Goal: Task Accomplishment & Management: Use online tool/utility

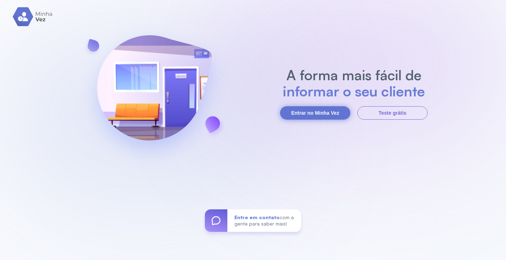
click at [322, 115] on button "Entrar no Minha Vez" at bounding box center [315, 112] width 70 height 13
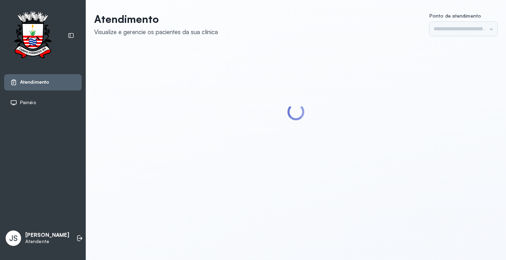
type input "*********"
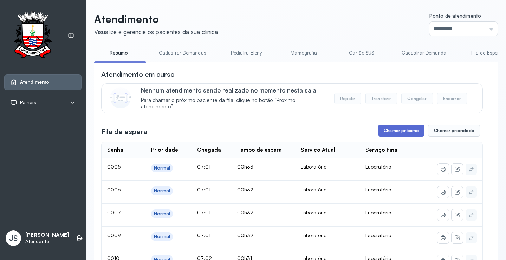
click at [401, 131] on button "Chamar próximo" at bounding box center [401, 130] width 46 height 12
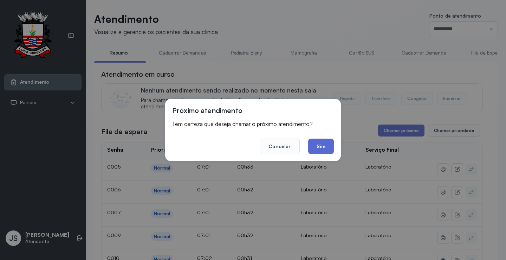
click at [331, 146] on button "Sim" at bounding box center [321, 145] width 26 height 15
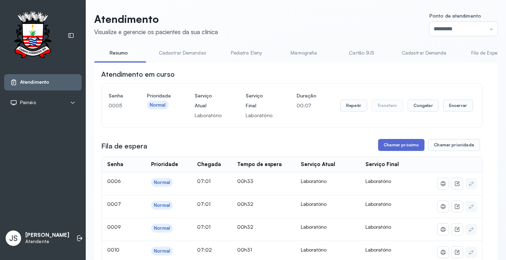
click at [400, 148] on button "Chamar próximo" at bounding box center [401, 145] width 46 height 12
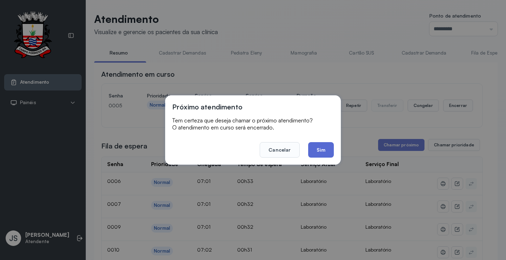
click at [321, 147] on button "Sim" at bounding box center [321, 149] width 26 height 15
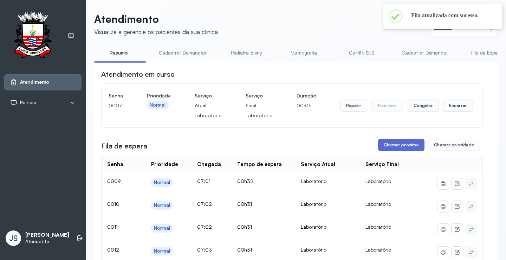
click at [409, 145] on button "Chamar próximo" at bounding box center [401, 145] width 46 height 12
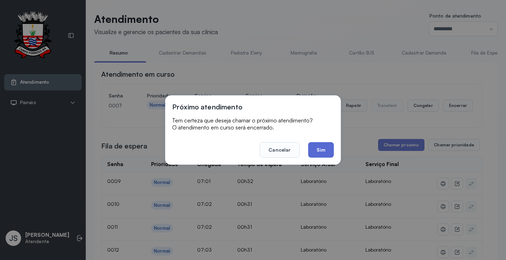
click at [322, 150] on button "Sim" at bounding box center [321, 149] width 26 height 15
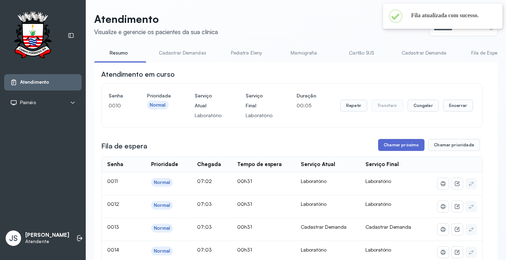
click at [394, 145] on button "Chamar próximo" at bounding box center [401, 145] width 46 height 12
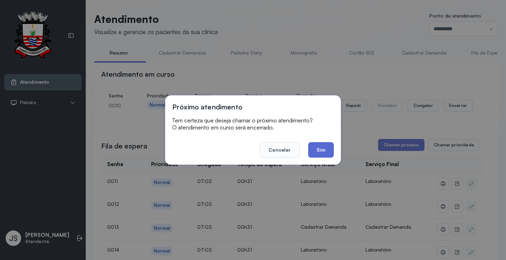
click at [320, 150] on button "Sim" at bounding box center [321, 149] width 26 height 15
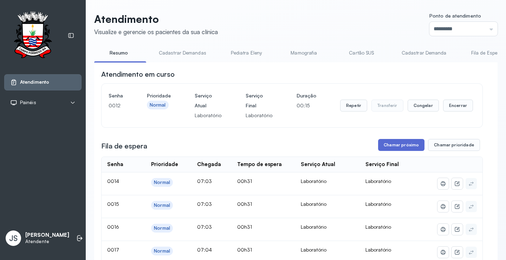
click at [406, 144] on button "Chamar próximo" at bounding box center [401, 145] width 46 height 12
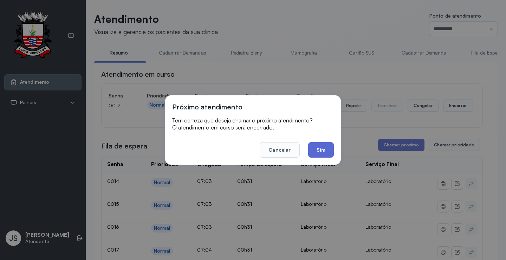
click at [328, 152] on button "Sim" at bounding box center [321, 149] width 26 height 15
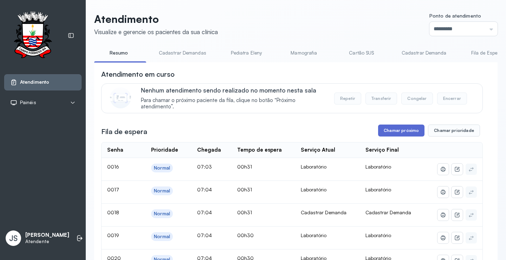
click at [387, 131] on button "Chamar próximo" at bounding box center [401, 130] width 46 height 12
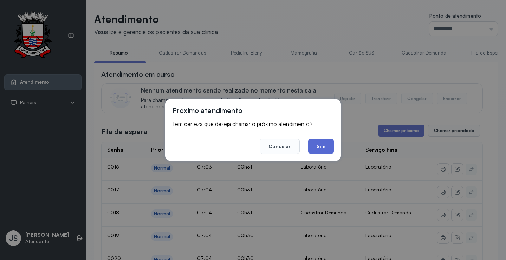
click at [321, 149] on button "Sim" at bounding box center [321, 145] width 26 height 15
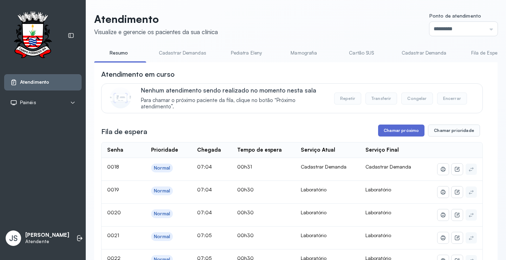
click at [406, 133] on button "Chamar próximo" at bounding box center [401, 130] width 46 height 12
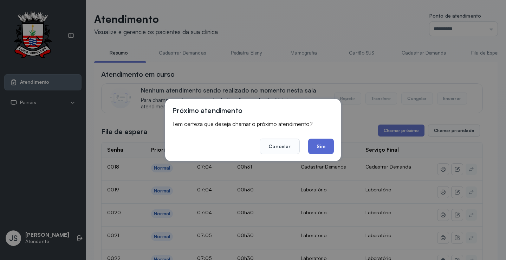
click at [322, 146] on button "Sim" at bounding box center [321, 145] width 26 height 15
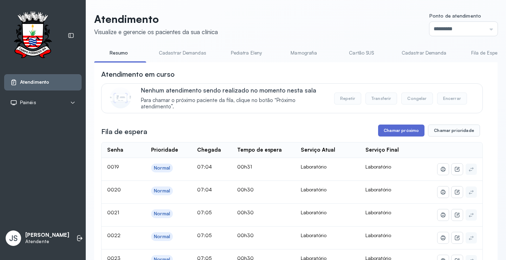
click at [395, 130] on button "Chamar próximo" at bounding box center [401, 130] width 46 height 12
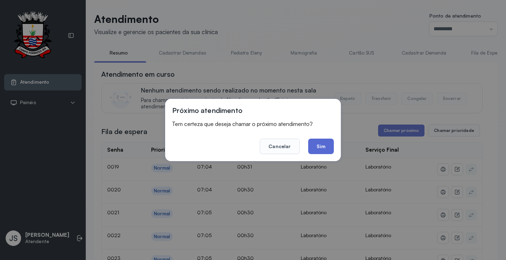
click at [328, 144] on button "Sim" at bounding box center [321, 145] width 26 height 15
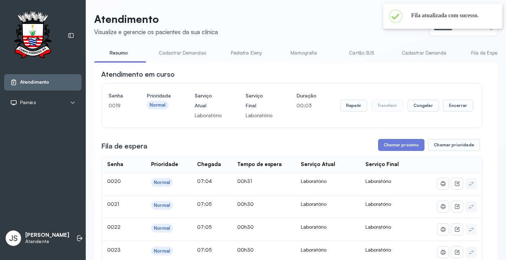
click at [421, 145] on div "Chamar próximo Chamar prioridade" at bounding box center [429, 145] width 102 height 12
click at [396, 148] on button "Chamar próximo" at bounding box center [401, 145] width 46 height 12
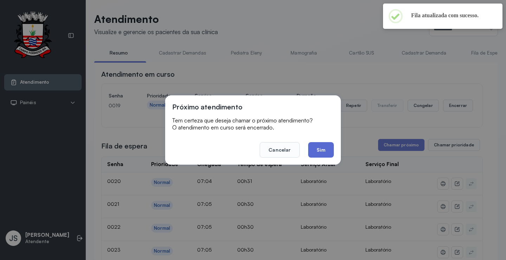
click at [324, 153] on button "Sim" at bounding box center [321, 149] width 26 height 15
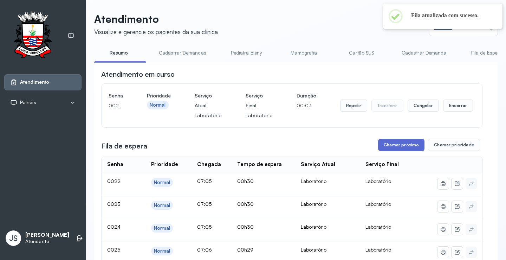
click at [391, 143] on button "Chamar próximo" at bounding box center [401, 145] width 46 height 12
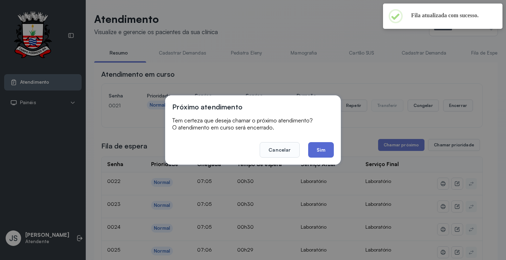
click at [328, 150] on button "Sim" at bounding box center [321, 149] width 26 height 15
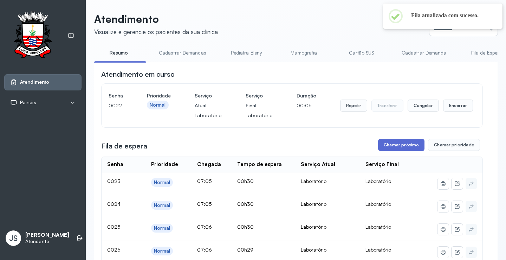
click at [402, 149] on button "Chamar próximo" at bounding box center [401, 145] width 46 height 12
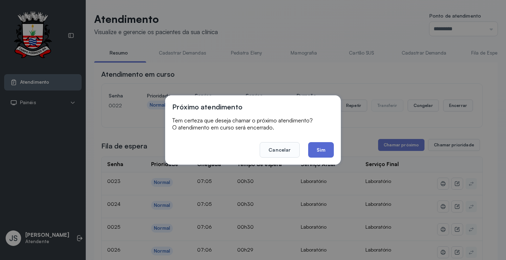
click at [323, 150] on button "Sim" at bounding box center [321, 149] width 26 height 15
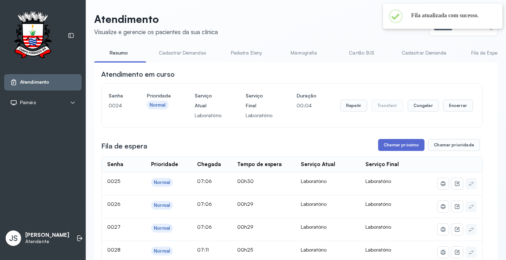
click at [391, 147] on button "Chamar próximo" at bounding box center [401, 145] width 46 height 12
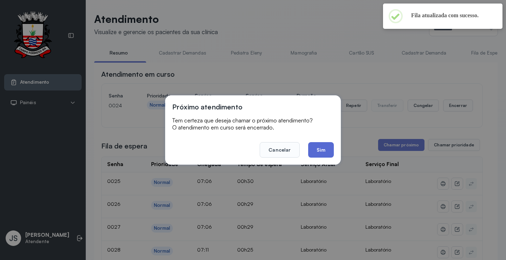
click at [323, 152] on button "Sim" at bounding box center [321, 149] width 26 height 15
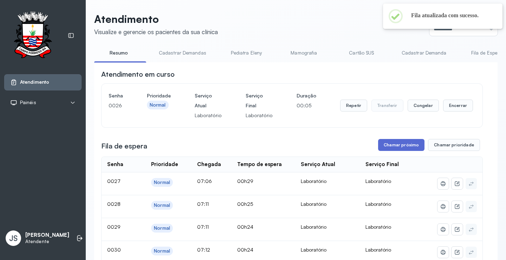
click at [395, 149] on button "Chamar próximo" at bounding box center [401, 145] width 46 height 12
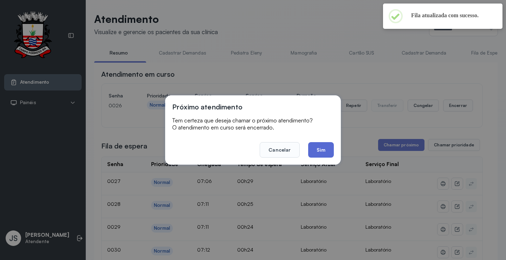
click at [329, 152] on button "Sim" at bounding box center [321, 149] width 26 height 15
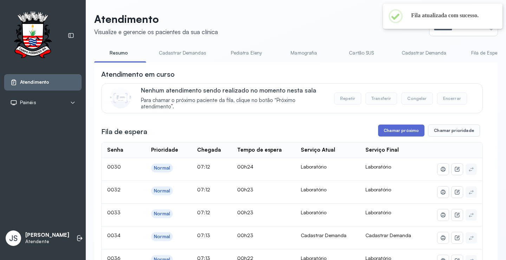
click at [395, 133] on button "Chamar próximo" at bounding box center [401, 130] width 46 height 12
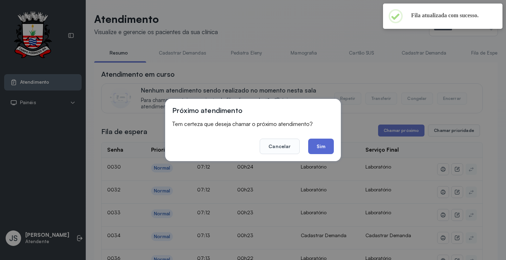
click at [317, 142] on button "Sim" at bounding box center [321, 145] width 26 height 15
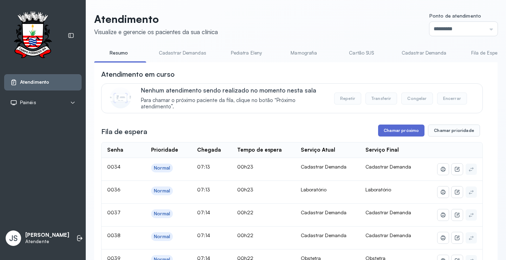
click at [398, 133] on button "Chamar próximo" at bounding box center [401, 130] width 46 height 12
click at [390, 131] on button "Chamar próximo" at bounding box center [401, 130] width 46 height 12
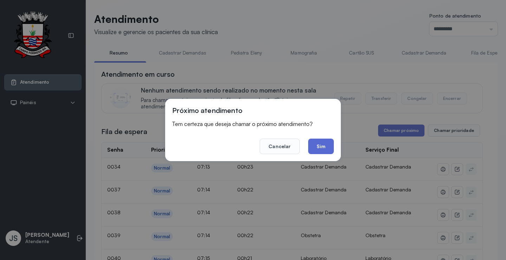
click at [320, 144] on button "Sim" at bounding box center [321, 145] width 26 height 15
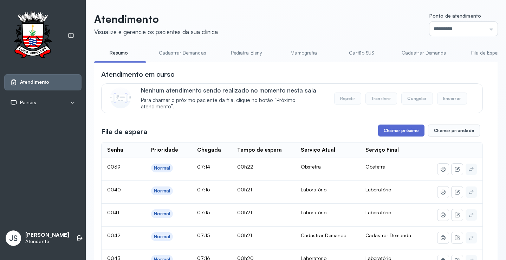
click at [397, 131] on button "Chamar próximo" at bounding box center [401, 130] width 46 height 12
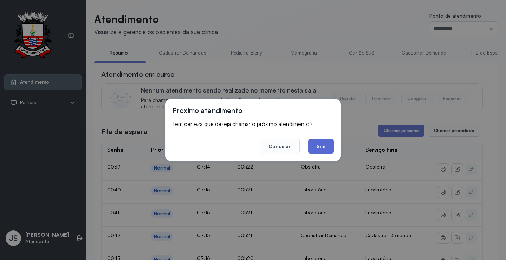
click at [323, 144] on button "Sim" at bounding box center [321, 145] width 26 height 15
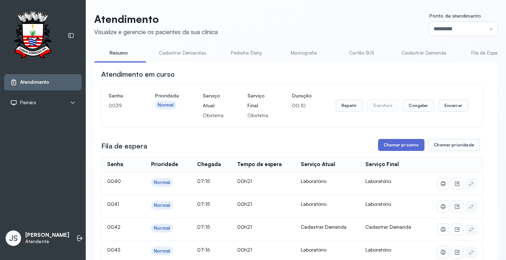
click at [403, 143] on button "Chamar próximo" at bounding box center [401, 145] width 46 height 12
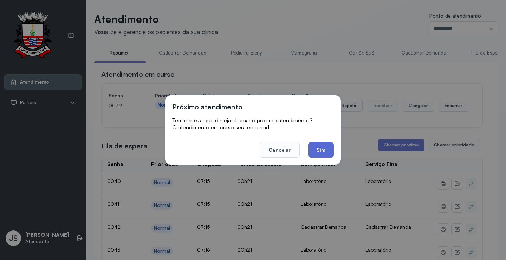
click at [327, 148] on button "Sim" at bounding box center [321, 149] width 26 height 15
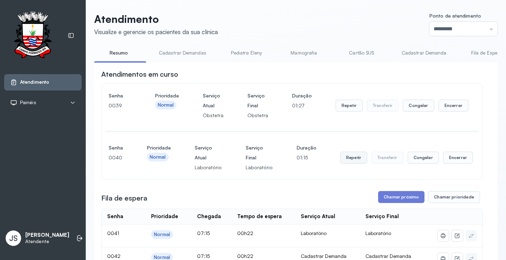
click at [346, 111] on button "Repetir" at bounding box center [348, 105] width 27 height 12
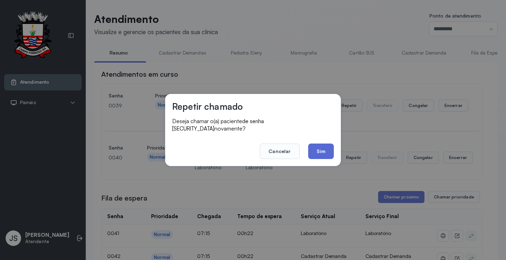
click at [320, 152] on button "Sim" at bounding box center [321, 150] width 26 height 15
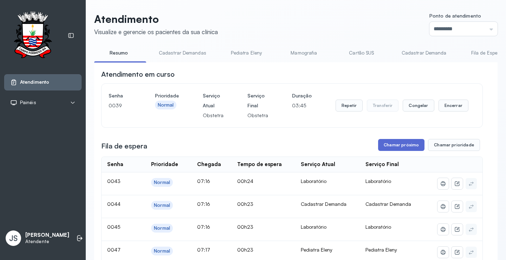
click at [409, 145] on button "Chamar próximo" at bounding box center [401, 145] width 46 height 12
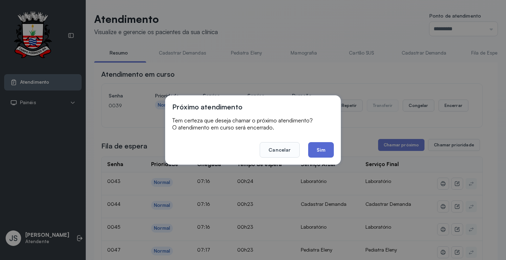
click at [328, 149] on button "Sim" at bounding box center [321, 149] width 26 height 15
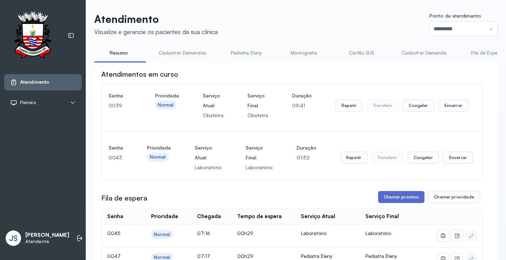
click at [384, 203] on button "Chamar próximo" at bounding box center [401, 197] width 46 height 12
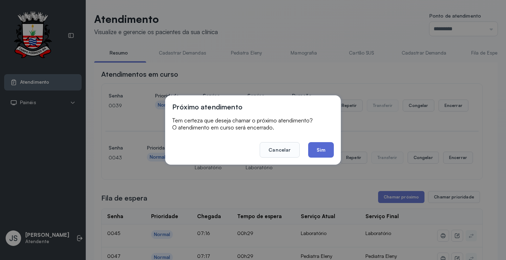
click at [322, 152] on button "Sim" at bounding box center [321, 149] width 26 height 15
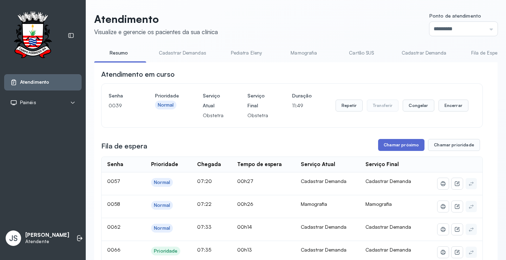
click at [392, 146] on button "Chamar próximo" at bounding box center [401, 145] width 46 height 12
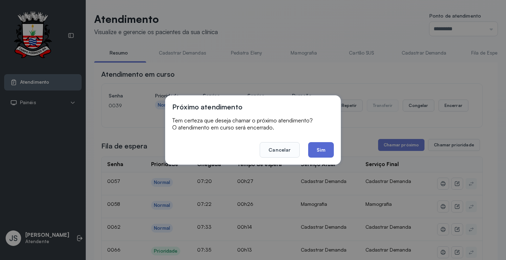
click at [325, 146] on button "Sim" at bounding box center [321, 149] width 26 height 15
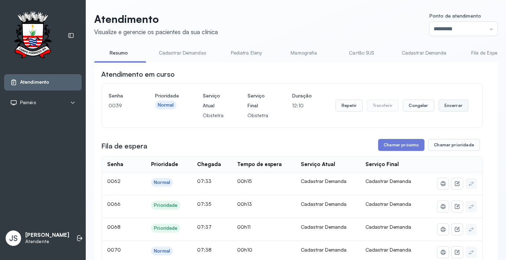
click at [454, 107] on button "Encerrar" at bounding box center [453, 105] width 30 height 12
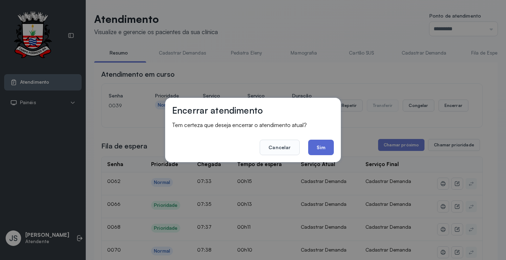
click at [321, 145] on button "Sim" at bounding box center [321, 146] width 26 height 15
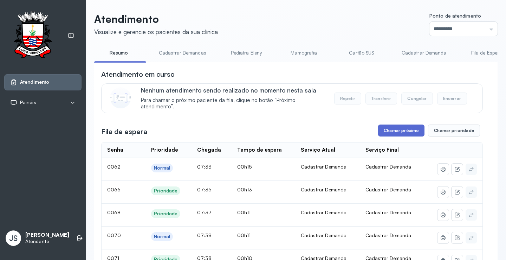
click at [400, 132] on button "Chamar próximo" at bounding box center [401, 130] width 46 height 12
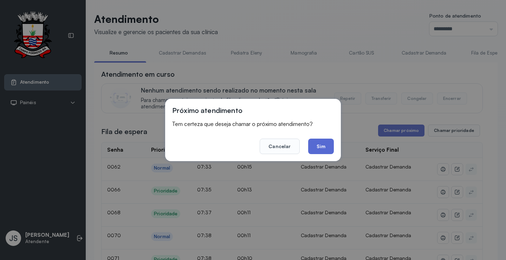
click at [327, 145] on button "Sim" at bounding box center [321, 145] width 26 height 15
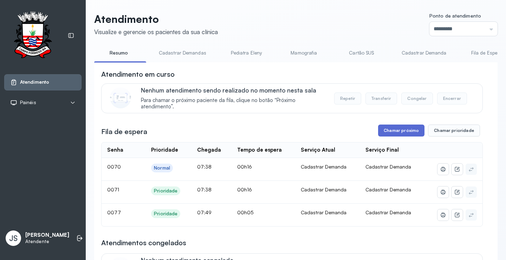
click at [396, 132] on button "Chamar próximo" at bounding box center [401, 130] width 46 height 12
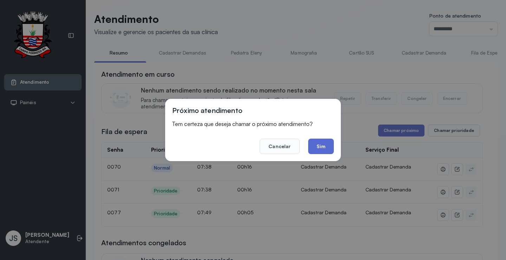
click at [329, 145] on button "Sim" at bounding box center [321, 145] width 26 height 15
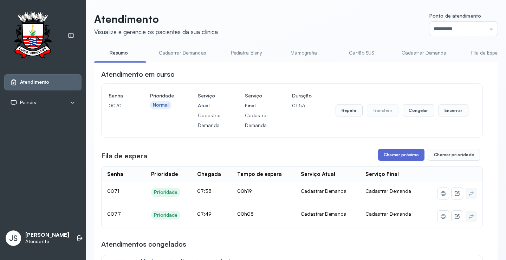
click at [407, 155] on button "Chamar próximo" at bounding box center [401, 155] width 46 height 12
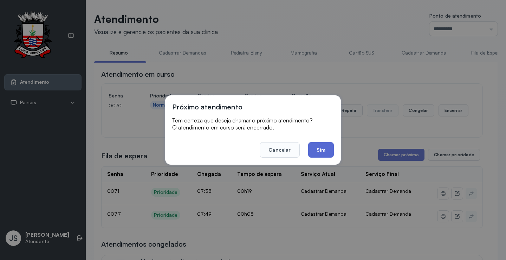
click at [325, 146] on button "Sim" at bounding box center [321, 149] width 26 height 15
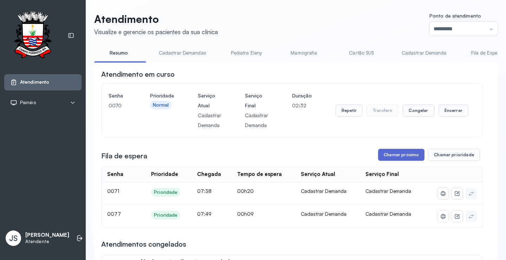
click at [410, 153] on button "Chamar próximo" at bounding box center [401, 155] width 46 height 12
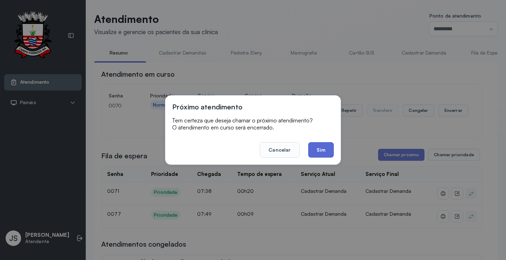
click at [314, 148] on button "Sim" at bounding box center [321, 149] width 26 height 15
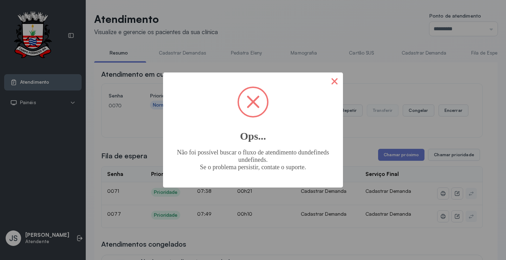
click at [335, 80] on button "×" at bounding box center [334, 80] width 17 height 17
click at [337, 80] on button "×" at bounding box center [334, 80] width 17 height 17
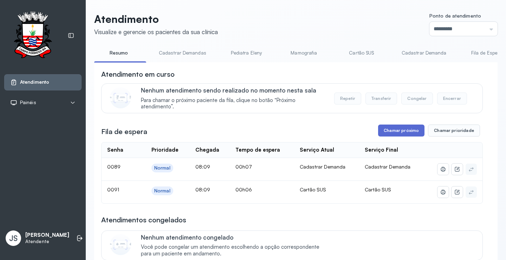
click at [402, 133] on button "Chamar próximo" at bounding box center [401, 130] width 46 height 12
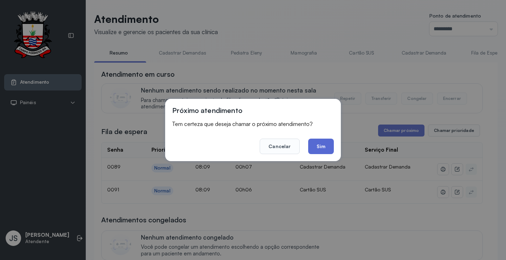
click at [329, 143] on button "Sim" at bounding box center [321, 145] width 26 height 15
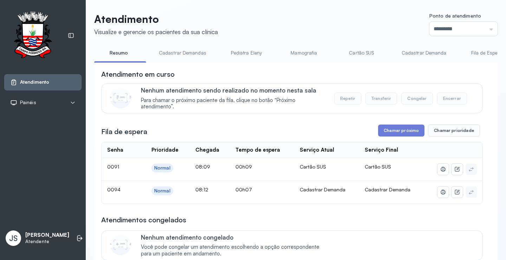
click at [424, 52] on link "Cadastrar Demanda" at bounding box center [423, 53] width 59 height 12
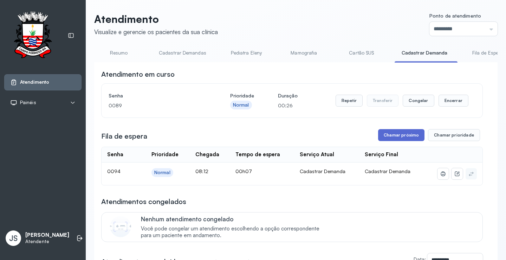
click at [399, 133] on button "Chamar próximo" at bounding box center [401, 135] width 46 height 12
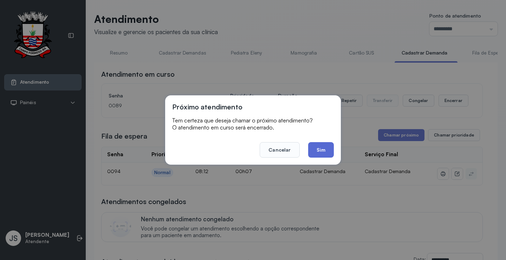
click at [319, 145] on button "Sim" at bounding box center [321, 149] width 26 height 15
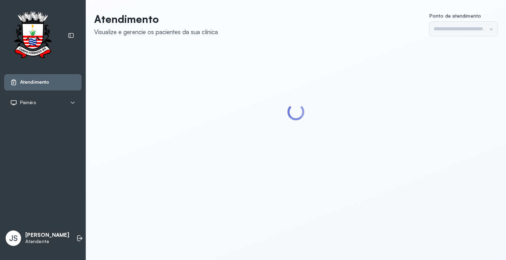
type input "*********"
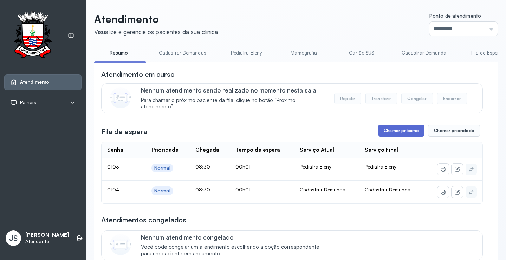
click at [389, 132] on button "Chamar próximo" at bounding box center [401, 130] width 46 height 12
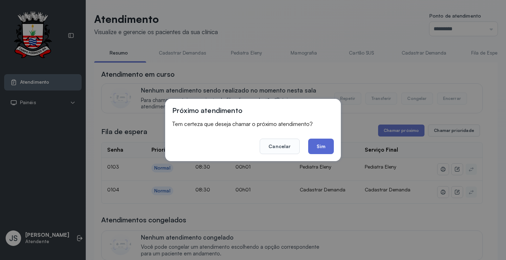
click at [319, 145] on button "Sim" at bounding box center [321, 145] width 26 height 15
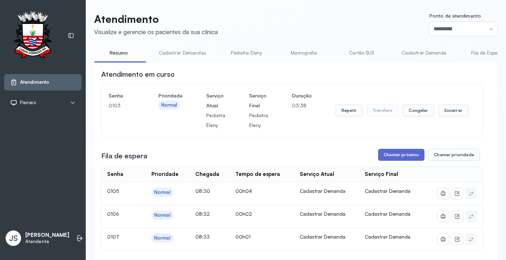
click at [400, 157] on button "Chamar próximo" at bounding box center [401, 155] width 46 height 12
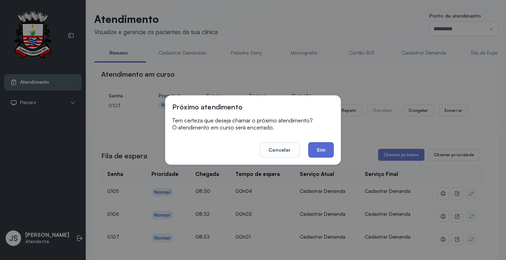
click at [329, 149] on button "Sim" at bounding box center [321, 149] width 26 height 15
